Goal: Obtain resource: Download file/media

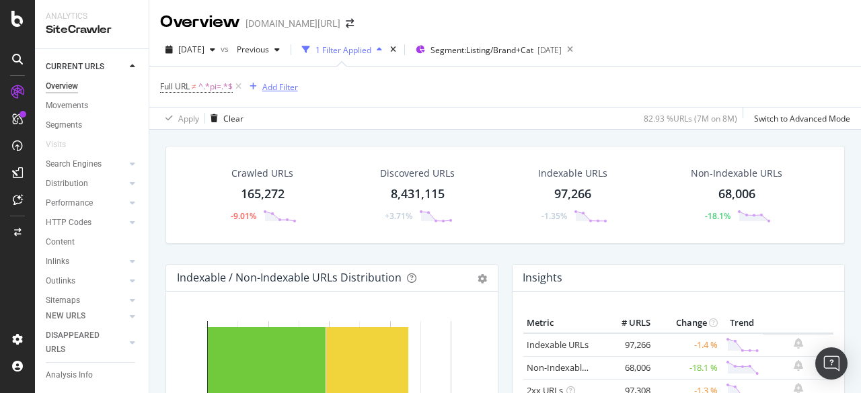
click at [267, 89] on div "Add Filter" at bounding box center [280, 86] width 36 height 11
click at [255, 85] on icon "button" at bounding box center [253, 87] width 7 height 8
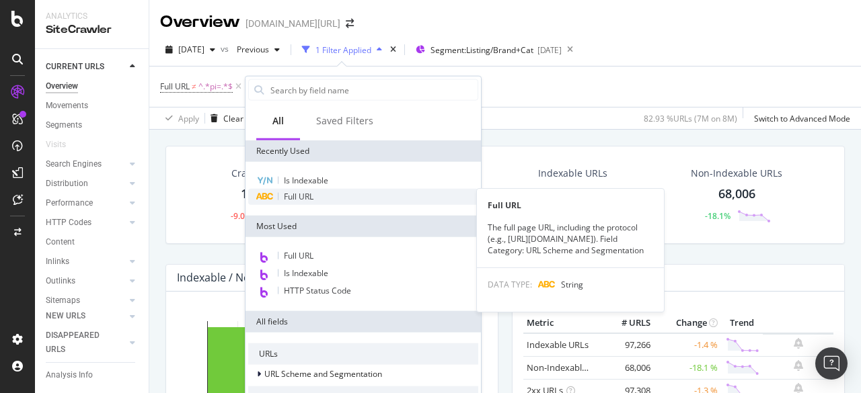
click at [319, 200] on div "Full URL" at bounding box center [363, 197] width 230 height 16
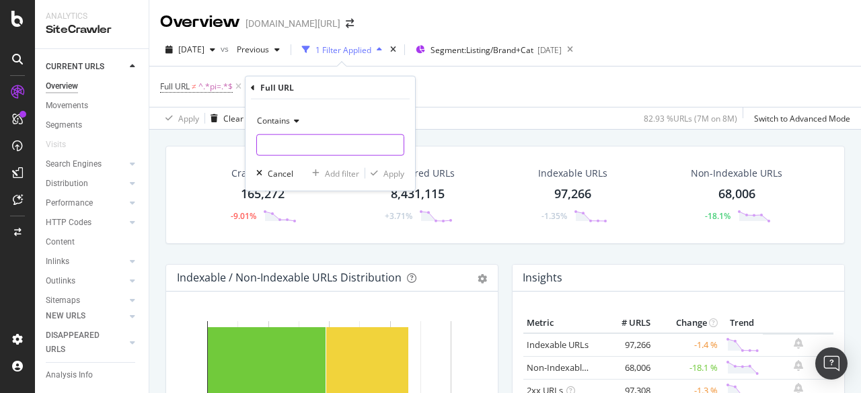
click at [296, 141] on input "text" at bounding box center [330, 146] width 147 height 22
type input "dress"
click at [378, 170] on div "button" at bounding box center [374, 174] width 18 height 8
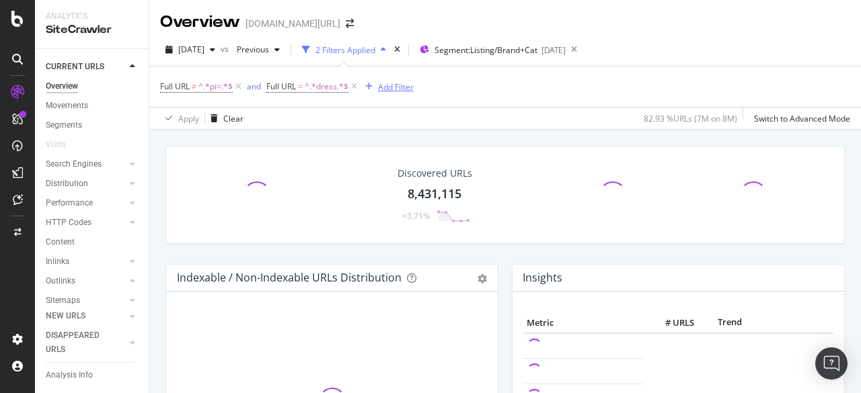
click at [383, 85] on div "Add Filter" at bounding box center [396, 86] width 36 height 11
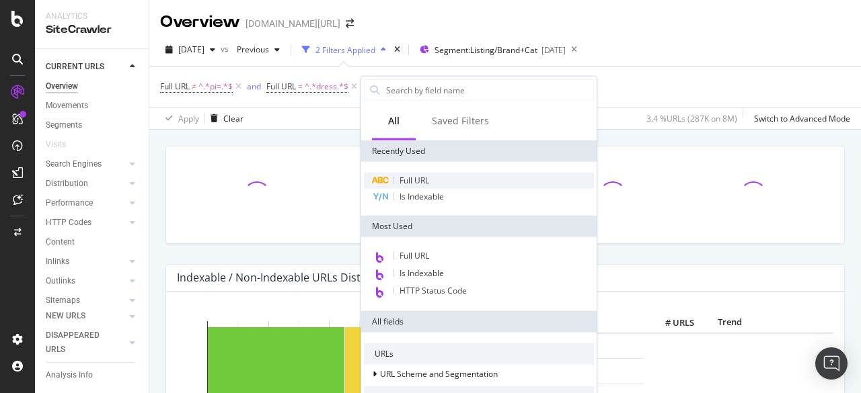
click at [425, 186] on div "Full URL" at bounding box center [479, 181] width 230 height 16
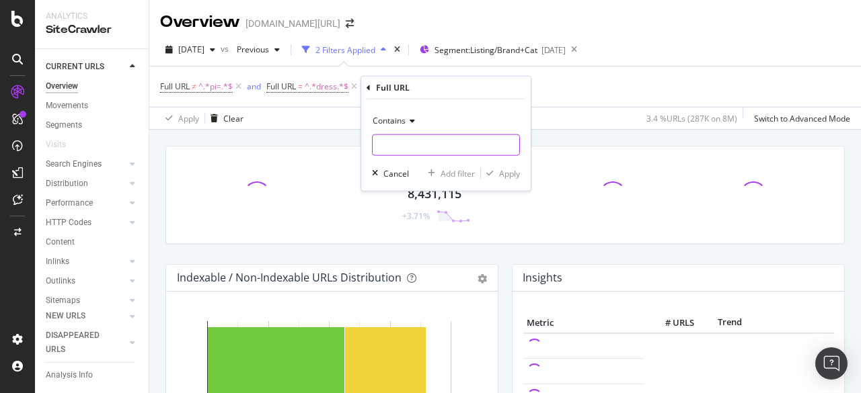
click at [416, 144] on input "text" at bounding box center [446, 146] width 147 height 22
type input "-x-"
drag, startPoint x: 518, startPoint y: 174, endPoint x: 172, endPoint y: 239, distance: 352.5
click at [518, 174] on div "Apply" at bounding box center [509, 172] width 21 height 11
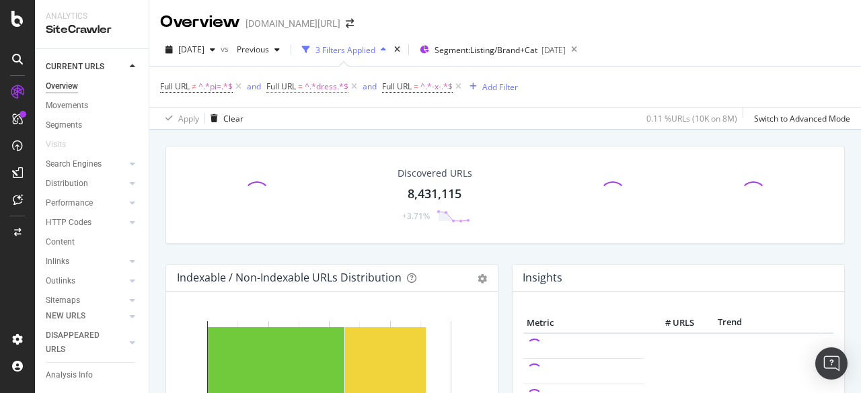
click at [319, 86] on span "^.*dress.*$" at bounding box center [327, 86] width 44 height 19
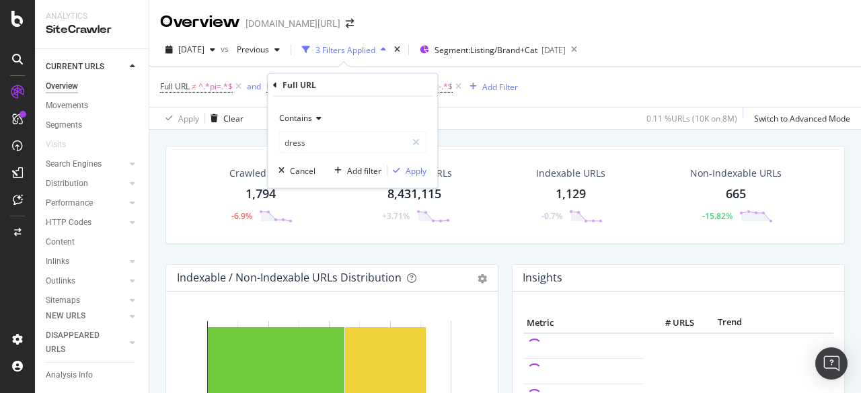
click at [289, 256] on div "Crawled URLs 1,794 -6.9% Discovered URLs 8,431,115 +3.71% Indexable URLs 1,129 …" at bounding box center [505, 205] width 693 height 118
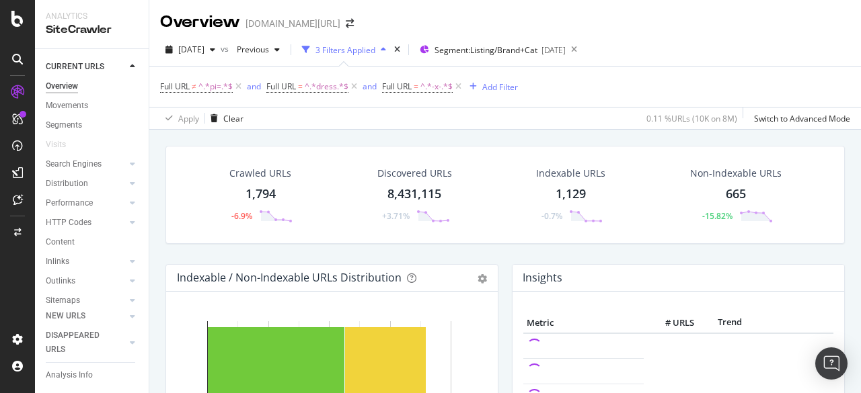
click at [270, 193] on div "1,794" at bounding box center [261, 194] width 30 height 17
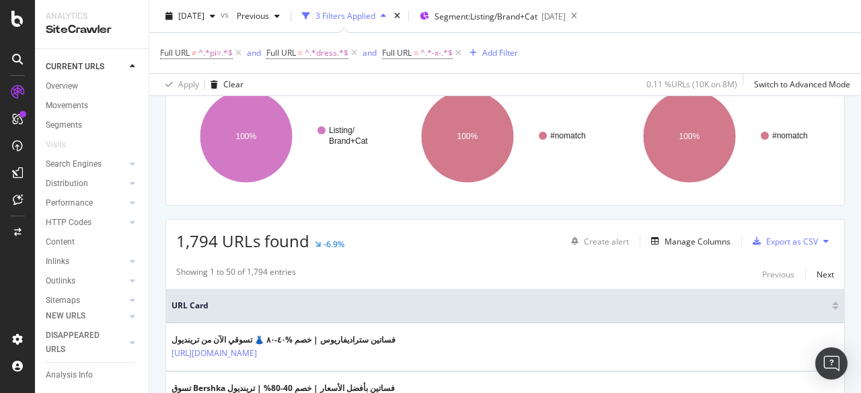
scroll to position [336, 0]
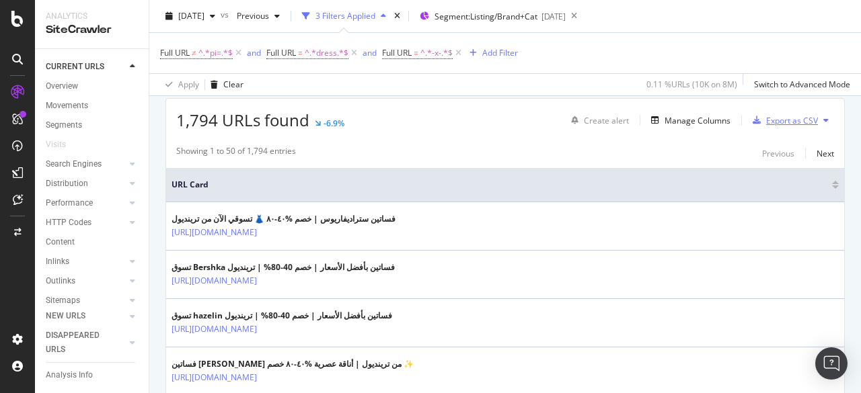
click at [774, 119] on div "Export as CSV" at bounding box center [792, 120] width 52 height 11
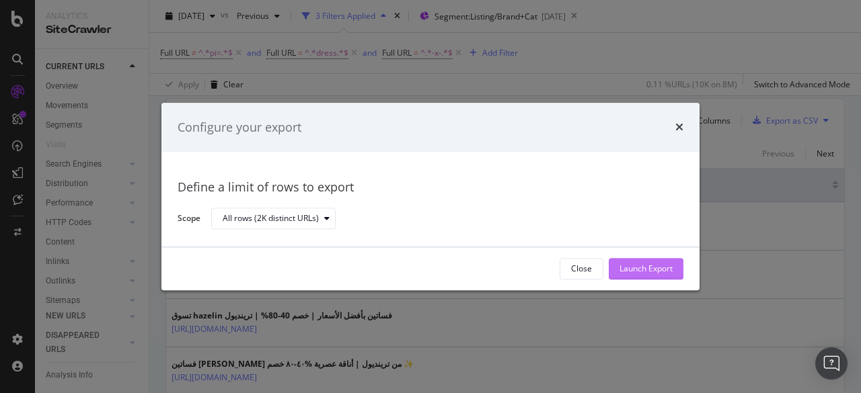
click at [634, 262] on div "Launch Export" at bounding box center [645, 269] width 53 height 20
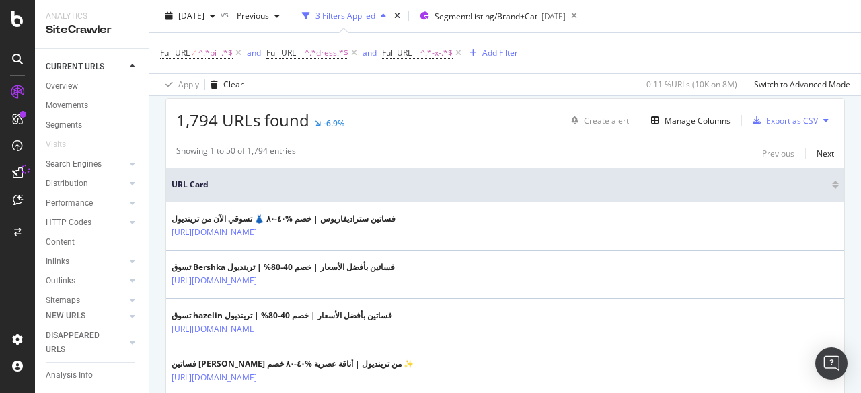
click at [818, 116] on button at bounding box center [826, 121] width 16 height 22
click at [798, 116] on div "Export as CSV" at bounding box center [792, 120] width 52 height 11
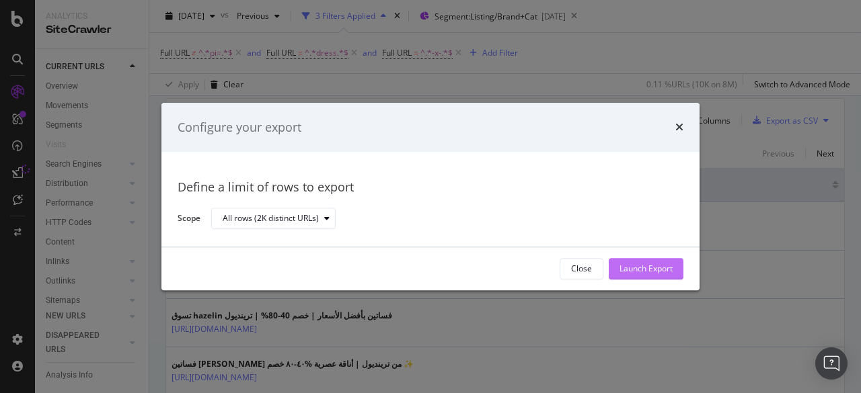
click at [628, 270] on div "Launch Export" at bounding box center [645, 269] width 53 height 11
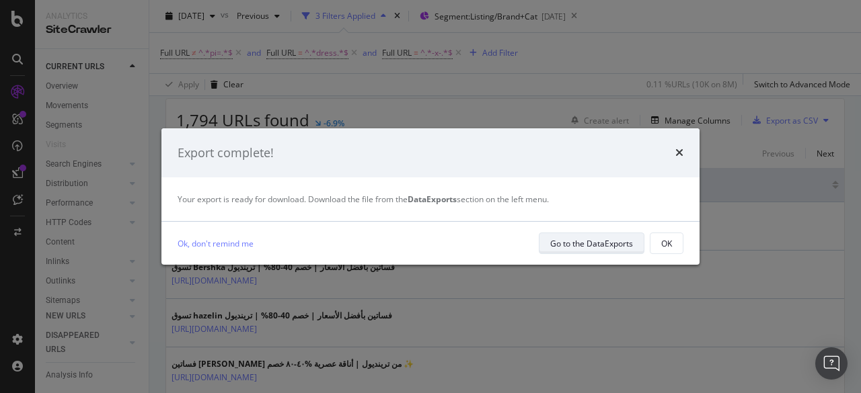
click at [585, 243] on div "Go to the DataExports" at bounding box center [591, 243] width 83 height 11
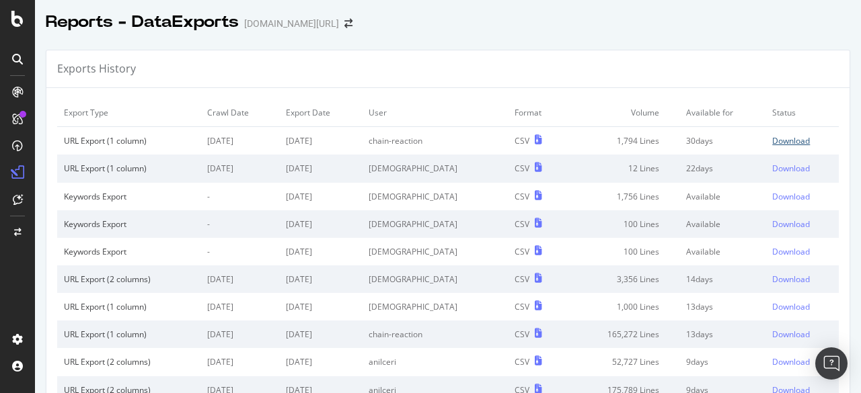
click at [772, 140] on div "Download" at bounding box center [791, 140] width 38 height 11
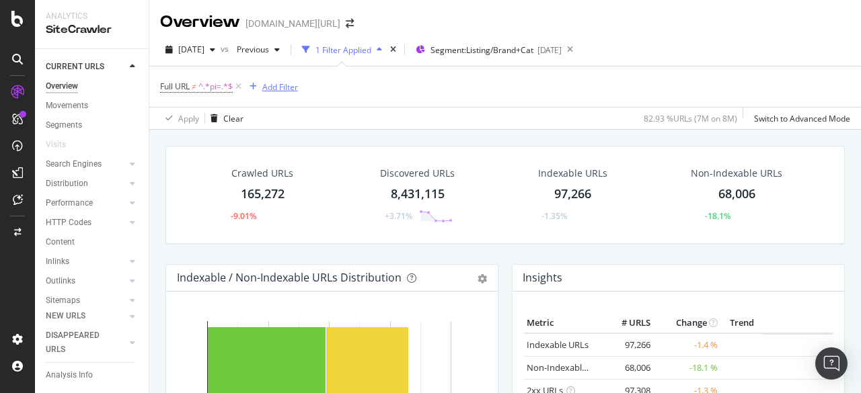
click at [276, 88] on div "Add Filter" at bounding box center [280, 86] width 36 height 11
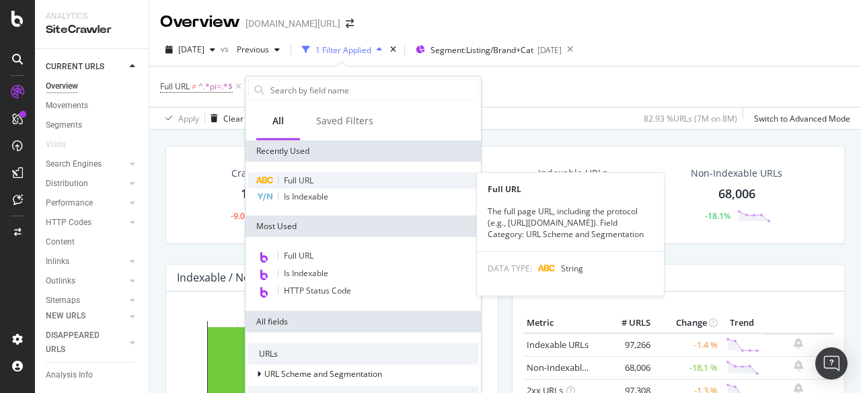
click at [345, 174] on div "Full URL" at bounding box center [363, 181] width 230 height 16
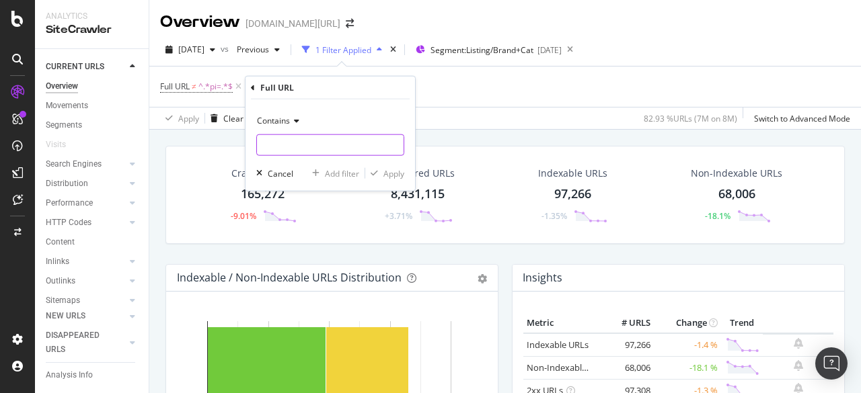
click at [295, 145] on input "text" at bounding box center [330, 146] width 147 height 22
type input "dress"
click at [393, 172] on div "Apply" at bounding box center [393, 172] width 21 height 11
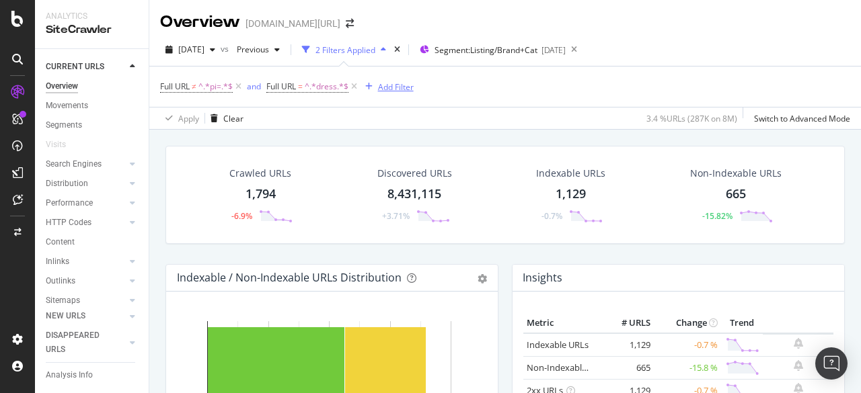
click at [406, 88] on div "Add Filter" at bounding box center [396, 86] width 36 height 11
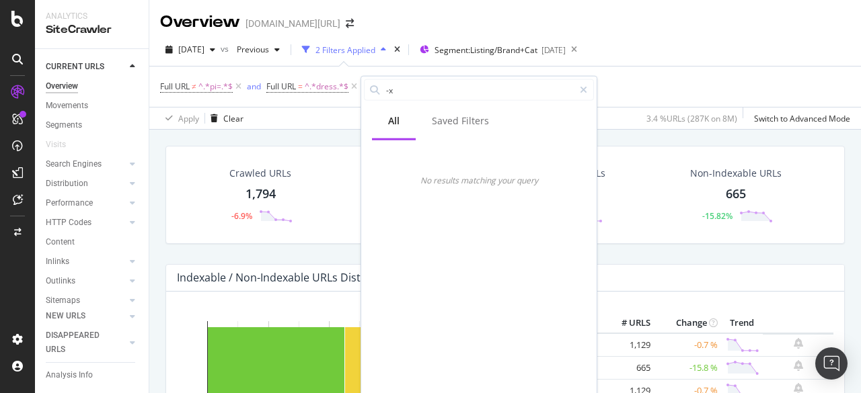
type input "-"
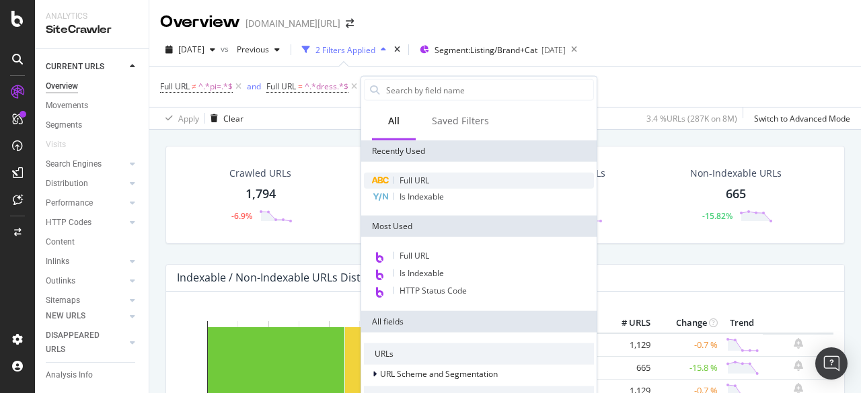
click at [430, 180] on div "Full URL" at bounding box center [479, 181] width 230 height 16
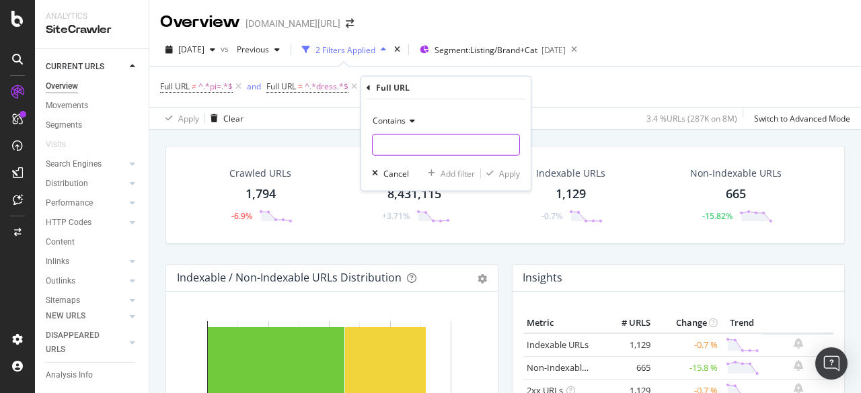
click at [410, 154] on input "text" at bounding box center [446, 146] width 147 height 22
type input "-x-"
click at [496, 176] on div "button" at bounding box center [490, 174] width 18 height 8
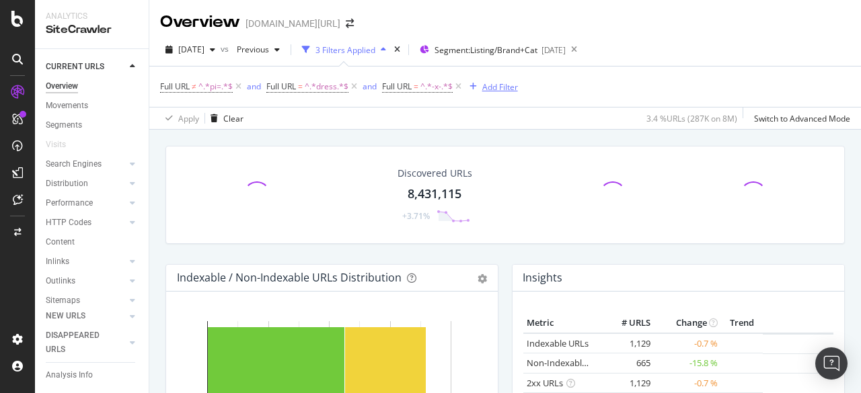
click at [485, 91] on div "Add Filter" at bounding box center [500, 86] width 36 height 11
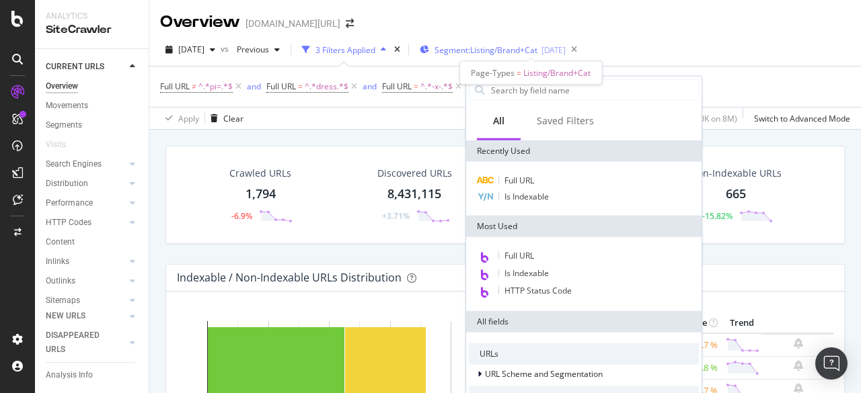
click at [524, 48] on span "Segment: Listing/Brand+Cat" at bounding box center [486, 49] width 103 height 11
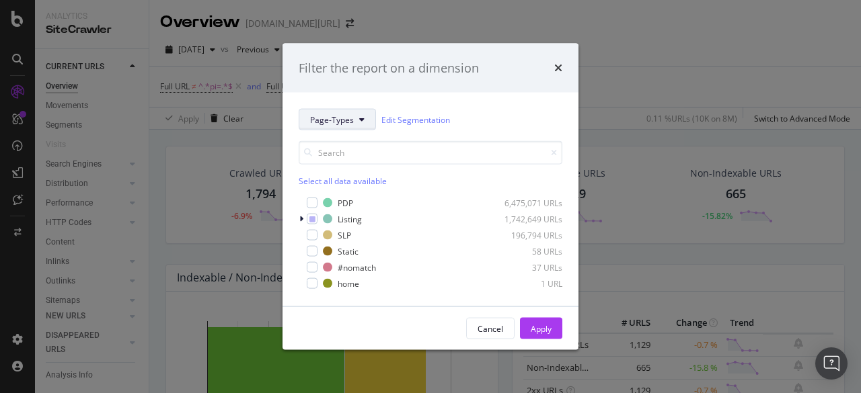
click at [352, 122] on span "Page-Types" at bounding box center [332, 119] width 44 height 11
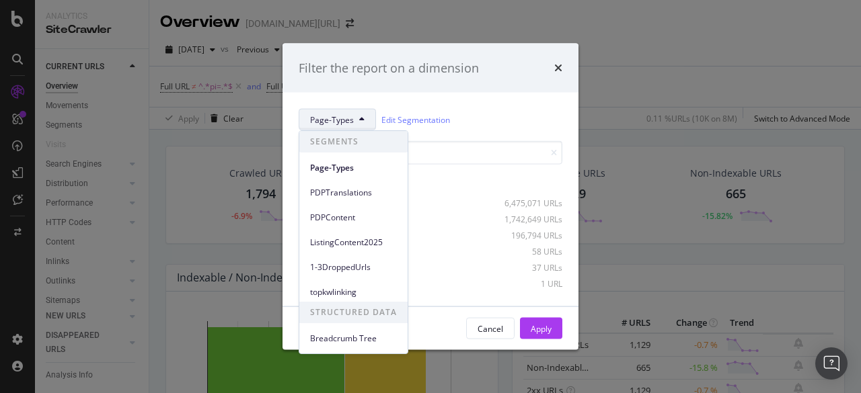
click at [433, 166] on div "Select all data available" at bounding box center [431, 164] width 264 height 46
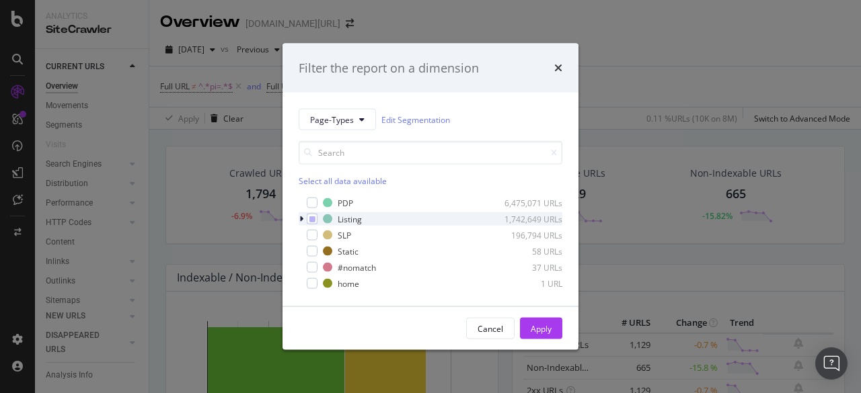
click at [299, 217] on div "modal" at bounding box center [303, 219] width 8 height 13
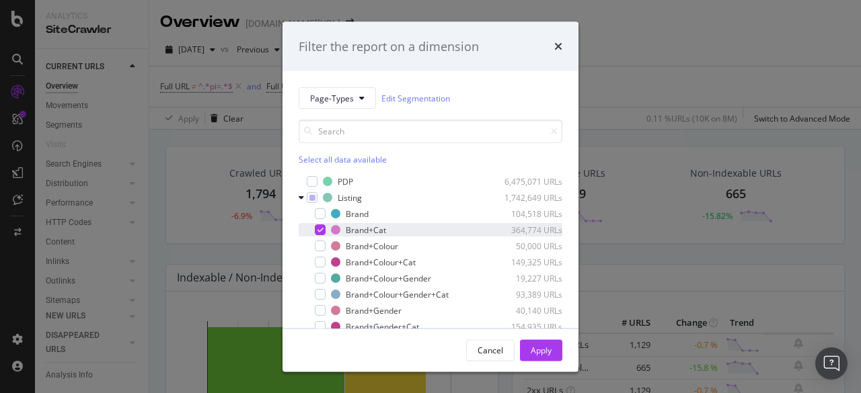
click at [320, 229] on icon "modal" at bounding box center [320, 230] width 6 height 7
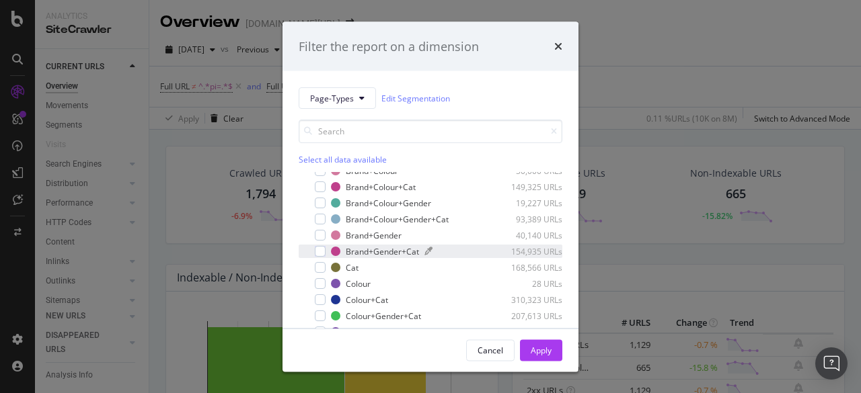
scroll to position [106, 0]
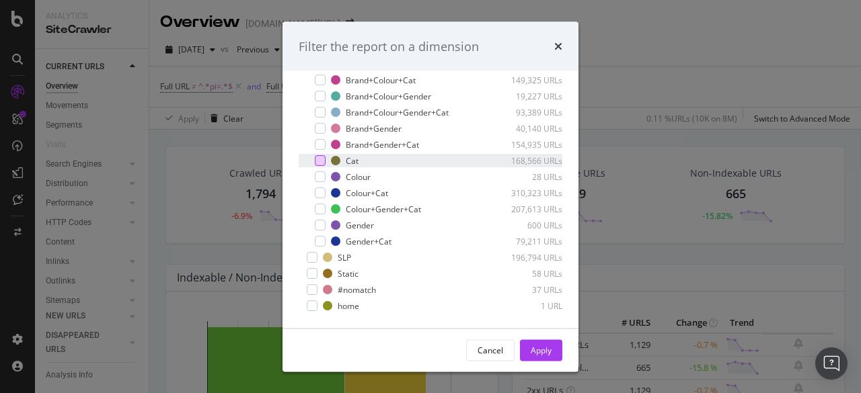
click at [323, 157] on div "modal" at bounding box center [320, 161] width 11 height 11
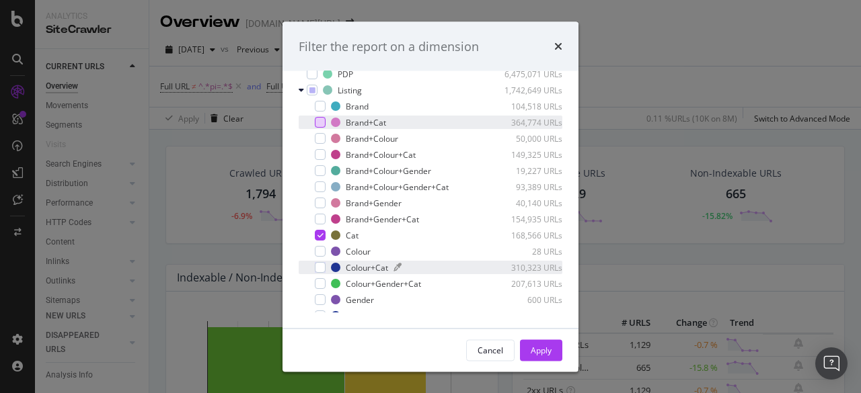
scroll to position [0, 0]
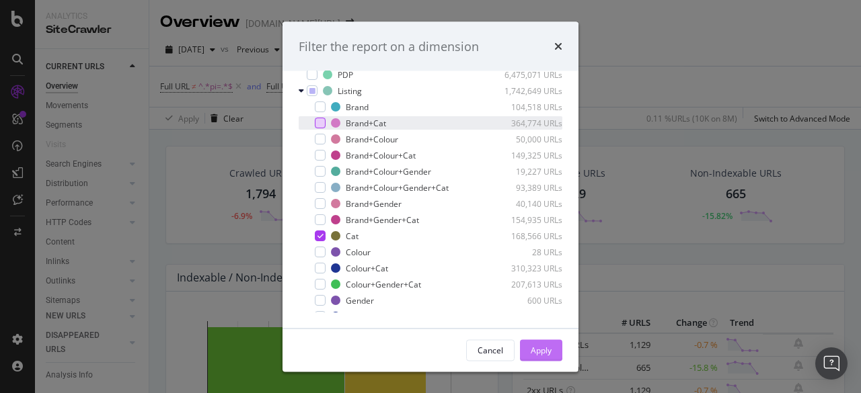
click at [539, 348] on div "Apply" at bounding box center [541, 349] width 21 height 11
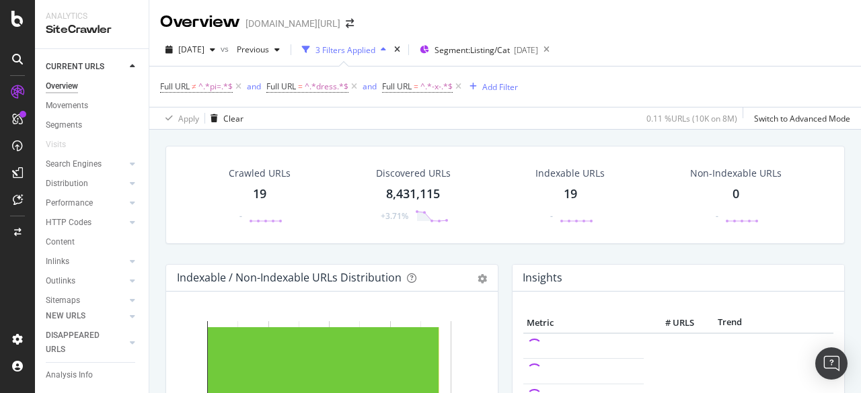
click at [264, 194] on div "19" at bounding box center [259, 194] width 13 height 17
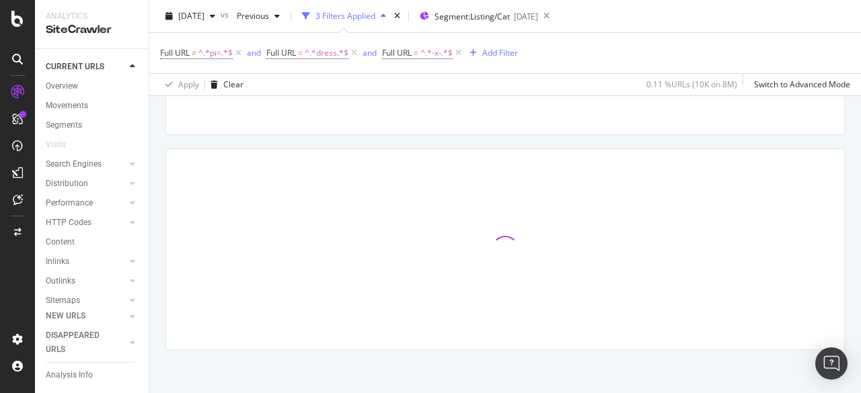
scroll to position [288, 0]
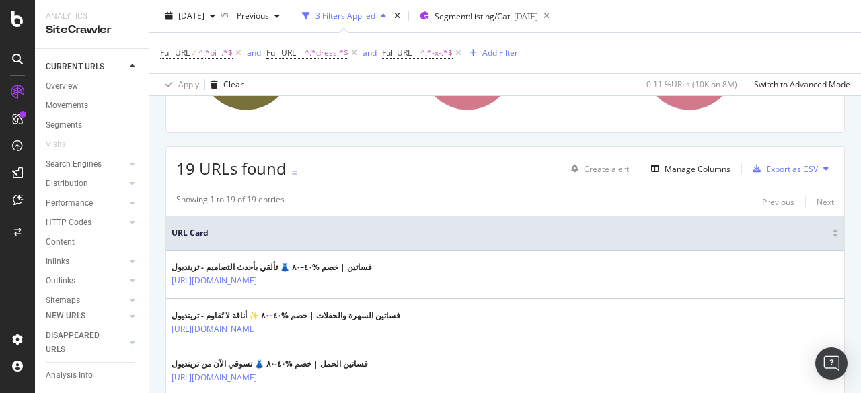
click at [766, 170] on div "Export as CSV" at bounding box center [792, 168] width 52 height 11
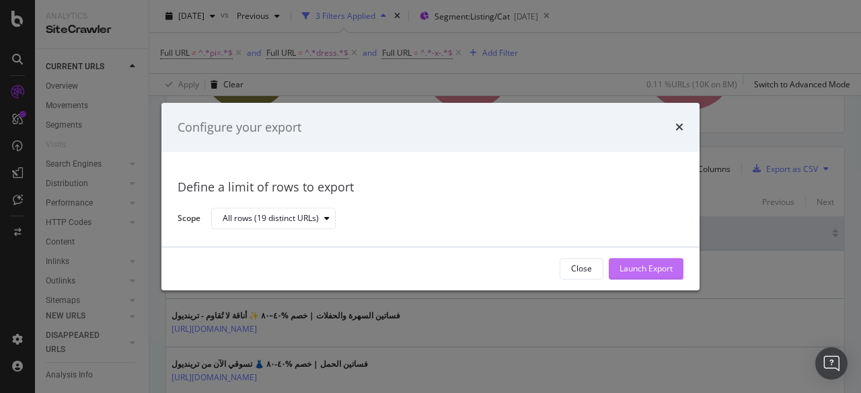
click at [656, 264] on div "Launch Export" at bounding box center [645, 269] width 53 height 11
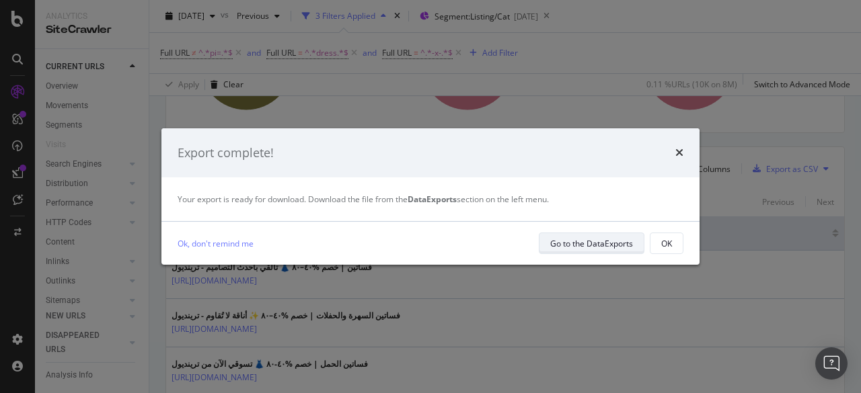
click at [589, 247] on div "Go to the DataExports" at bounding box center [591, 243] width 83 height 11
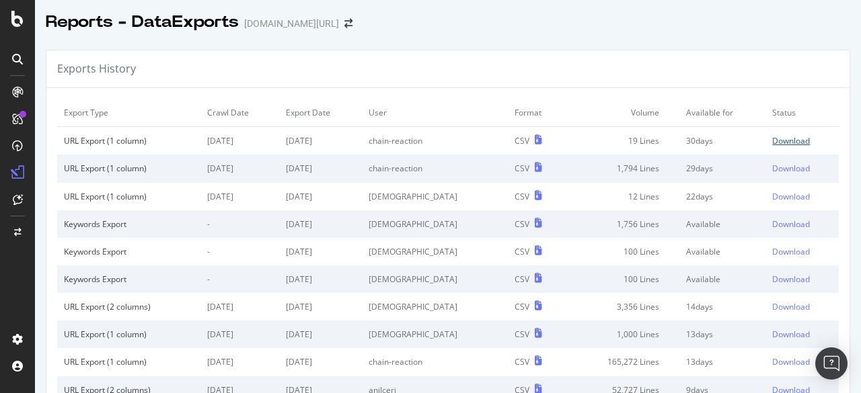
click at [774, 141] on div "Download" at bounding box center [791, 140] width 38 height 11
